Goal: Task Accomplishment & Management: Complete application form

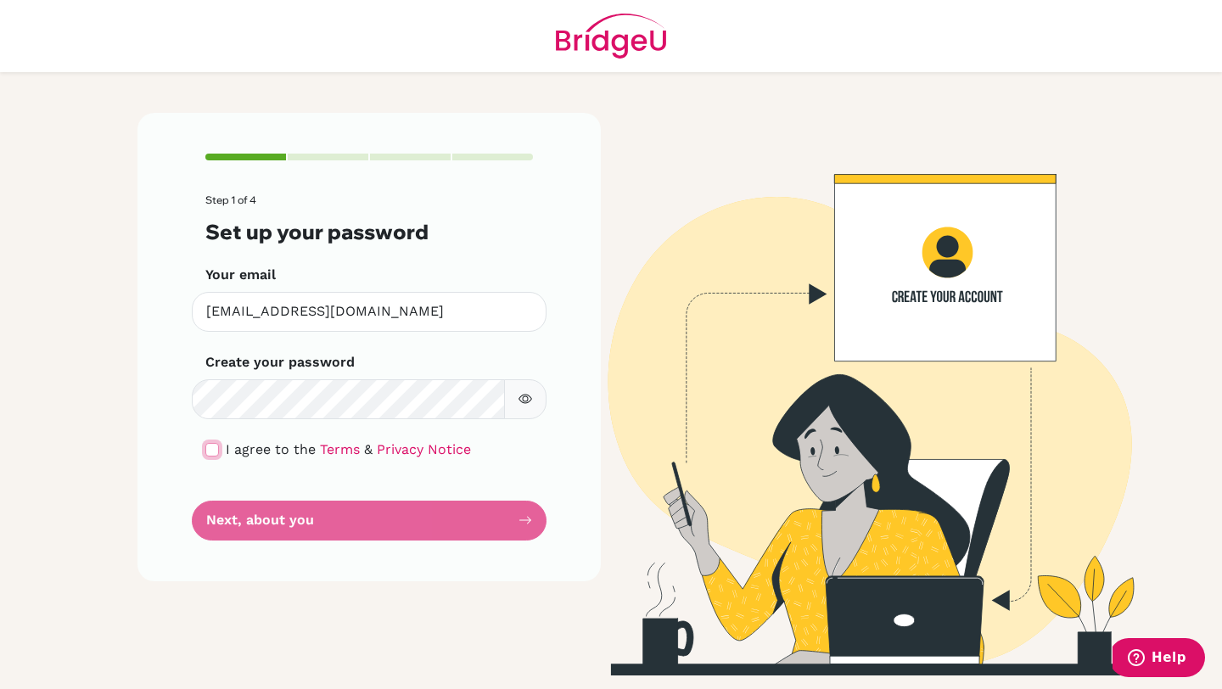
click at [212, 449] on input "checkbox" at bounding box center [212, 450] width 14 height 14
checkbox input "true"
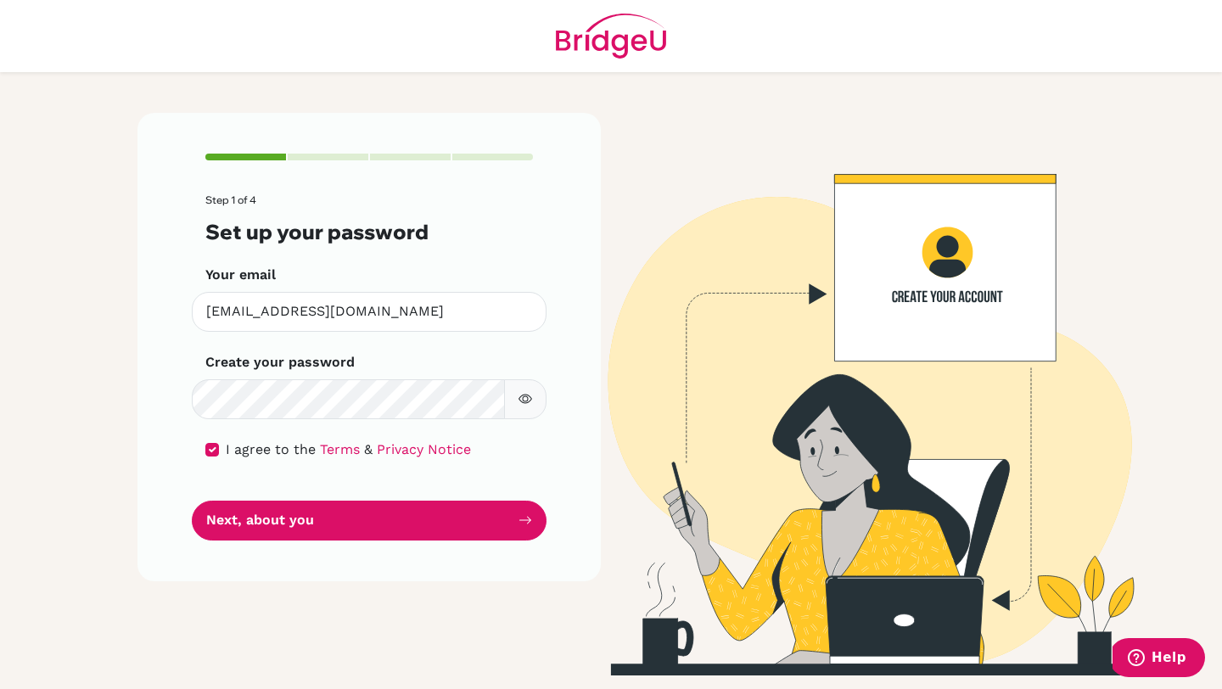
click at [523, 403] on icon "button" at bounding box center [525, 399] width 14 height 14
click at [539, 395] on button "button" at bounding box center [525, 399] width 42 height 40
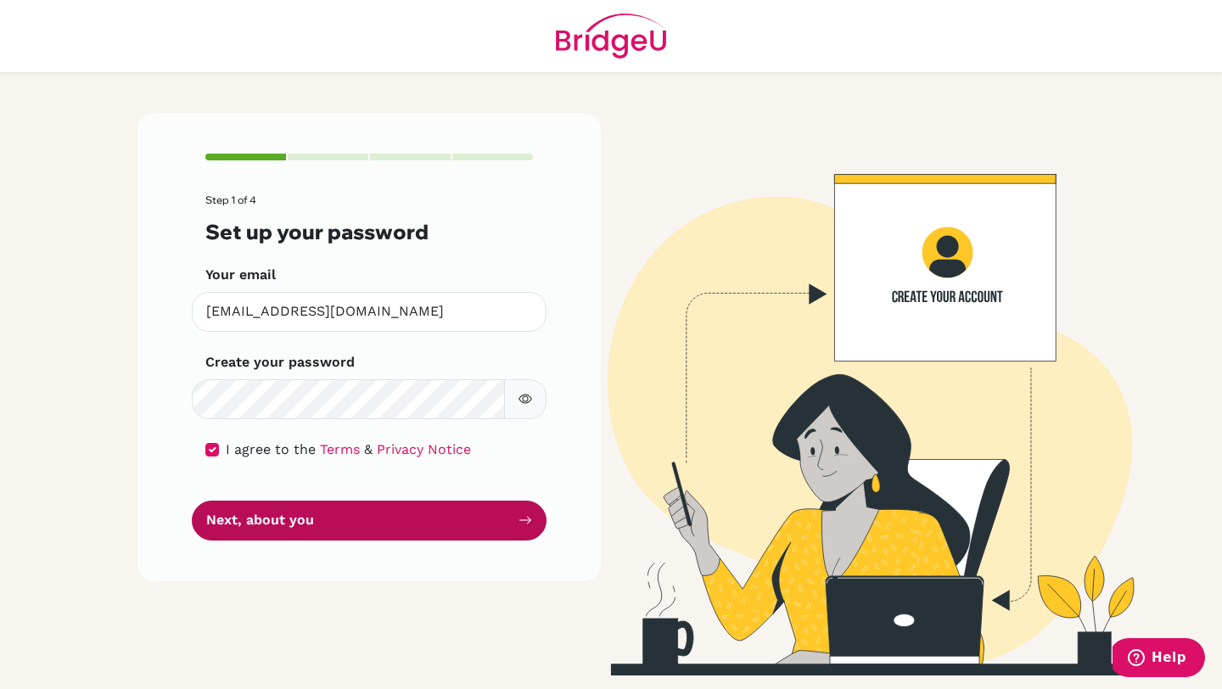
click at [457, 502] on button "Next, about you" at bounding box center [369, 521] width 355 height 40
click at [456, 520] on button "Next, about you" at bounding box center [369, 521] width 355 height 40
